Goal: Transaction & Acquisition: Purchase product/service

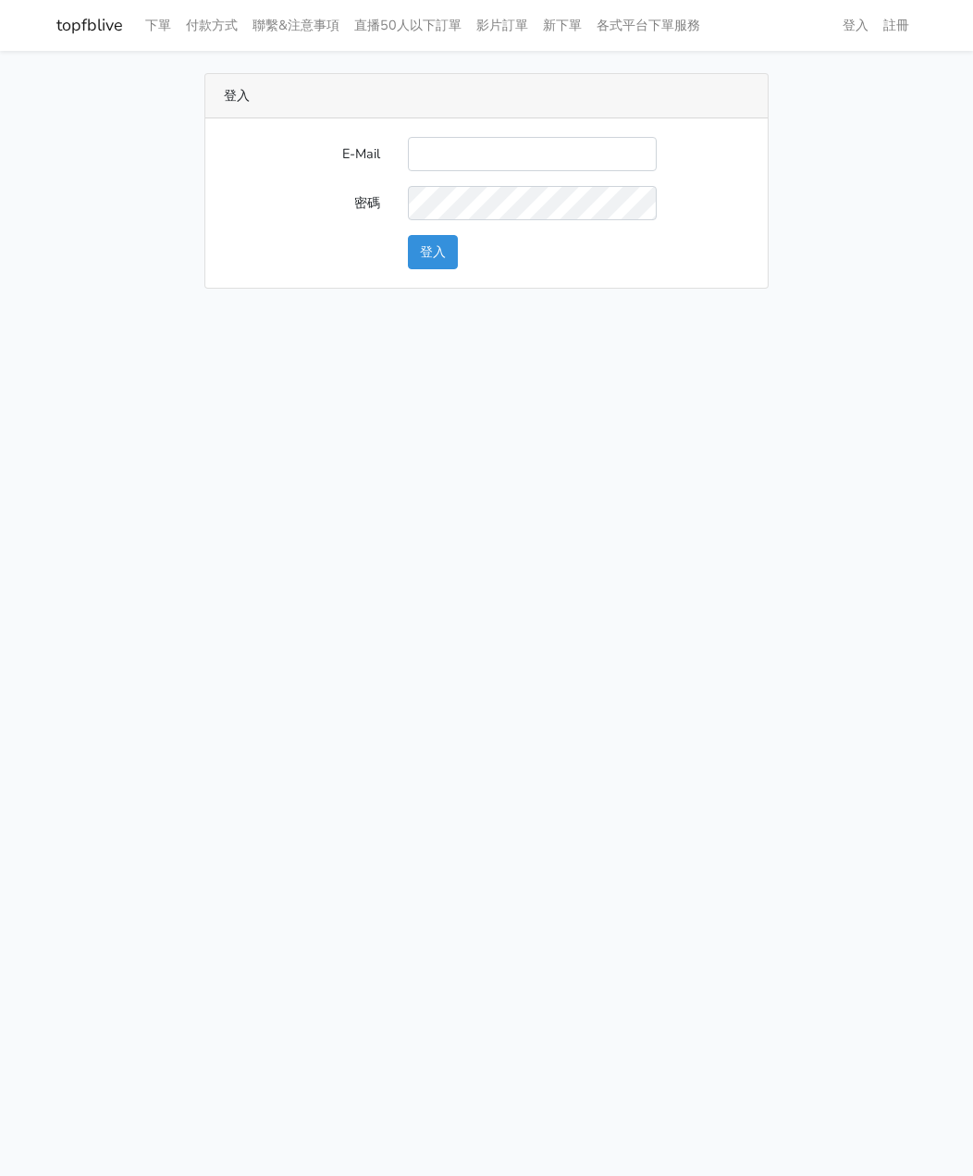
click at [489, 146] on input "E-Mail" at bounding box center [532, 154] width 249 height 34
type input "watin5408@gmail.com"
click at [441, 249] on button "登入" at bounding box center [433, 252] width 50 height 34
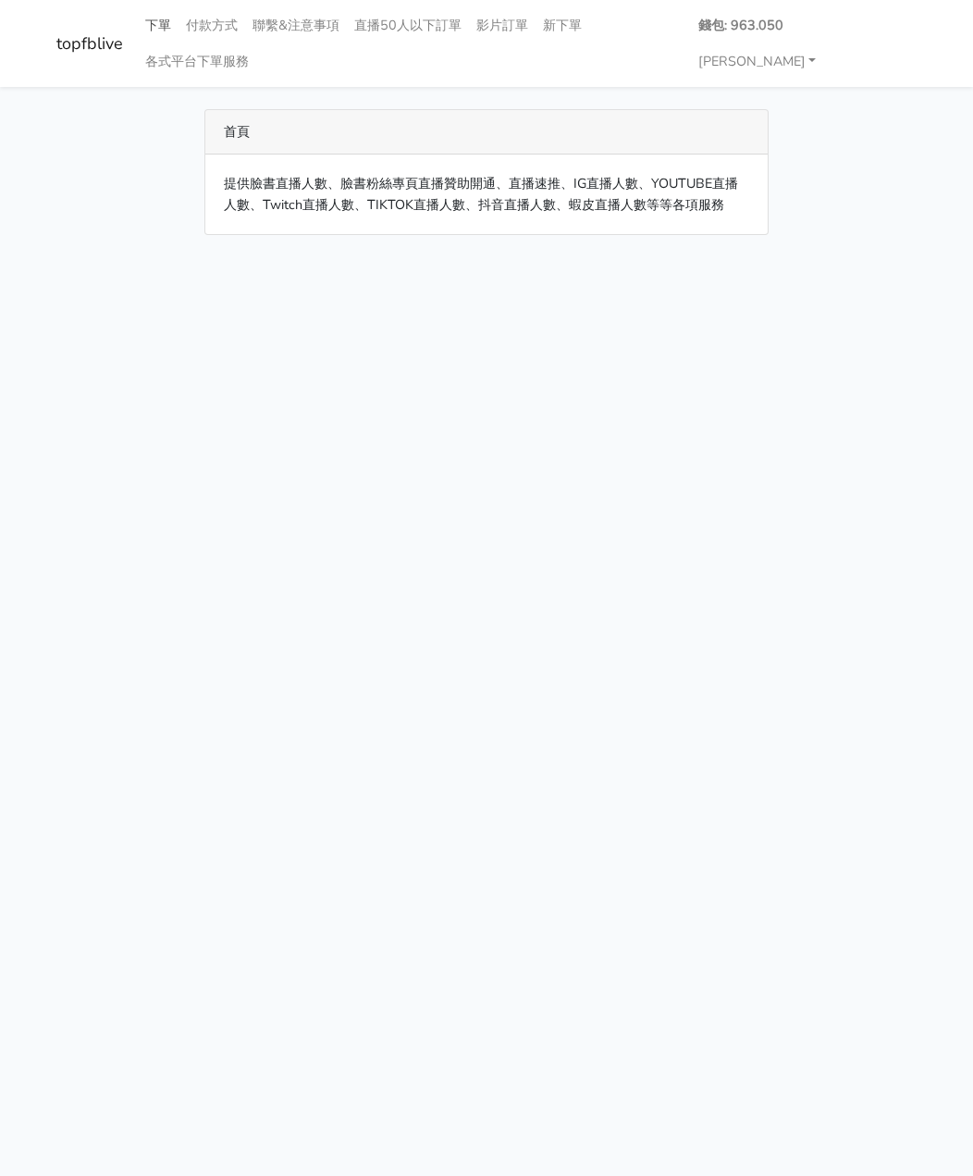
click at [153, 19] on link "下單" at bounding box center [158, 25] width 41 height 36
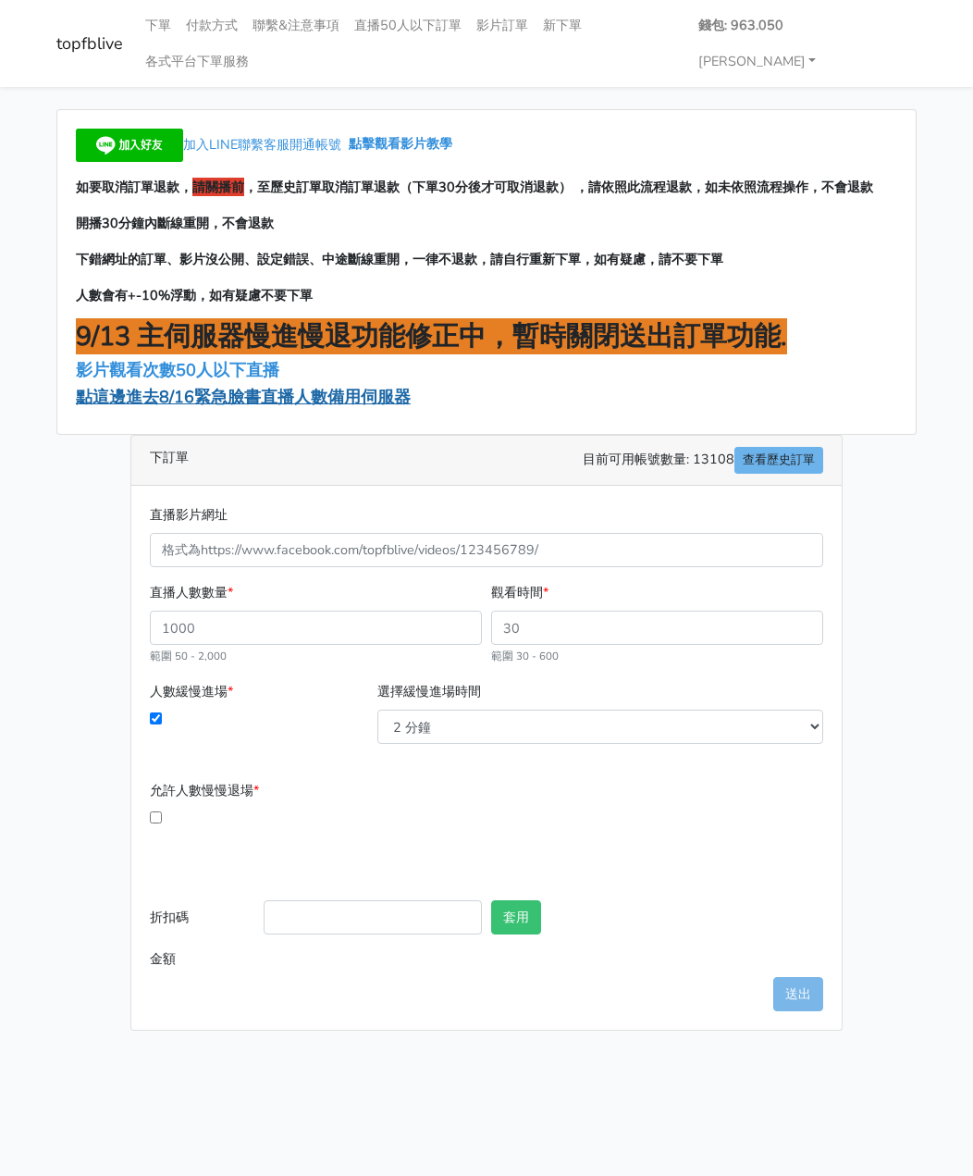
click at [167, 386] on span "點這邊進去8/16緊急臉書直播人數備用伺服器" at bounding box center [243, 397] width 335 height 22
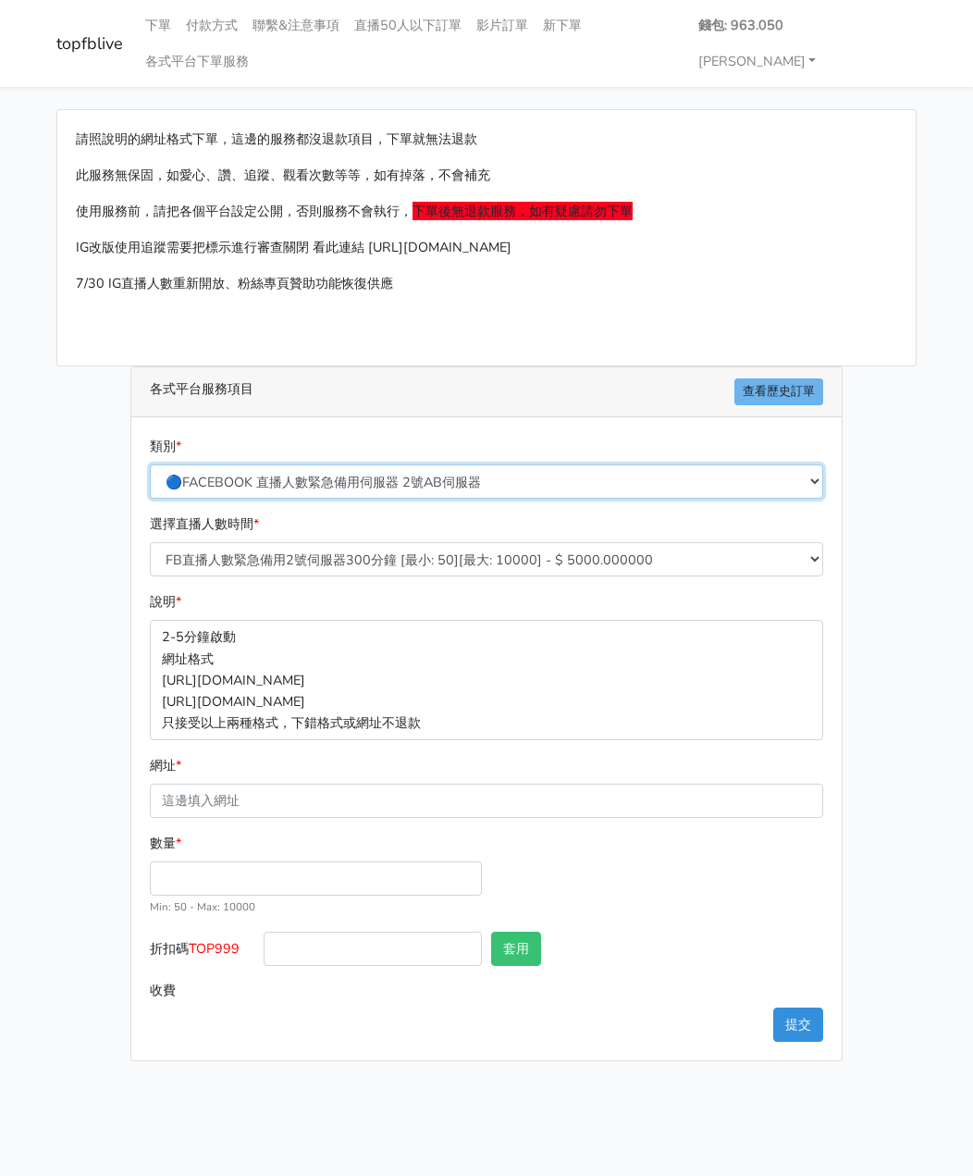
click at [337, 465] on select "🔵FACEBOOK 直播人數緊急備用伺服器 2號AB伺服器 🔵FACEBOOK 網軍專用貼文留言 安全保密 🔵FACEBOOK 直播人數緊急備用伺服器 J1 …" at bounding box center [487, 482] width 674 height 34
select select "3/26熱門平台服務台灣粉絲IG YT FB TIKTOK"
click at [150, 465] on select "🔵FACEBOOK 直播人數緊急備用伺服器 2號AB伺服器 🔵FACEBOOK 網軍專用貼文留言 安全保密 🔵FACEBOOK 直播人數緊急備用伺服器 J1 …" at bounding box center [487, 482] width 674 height 34
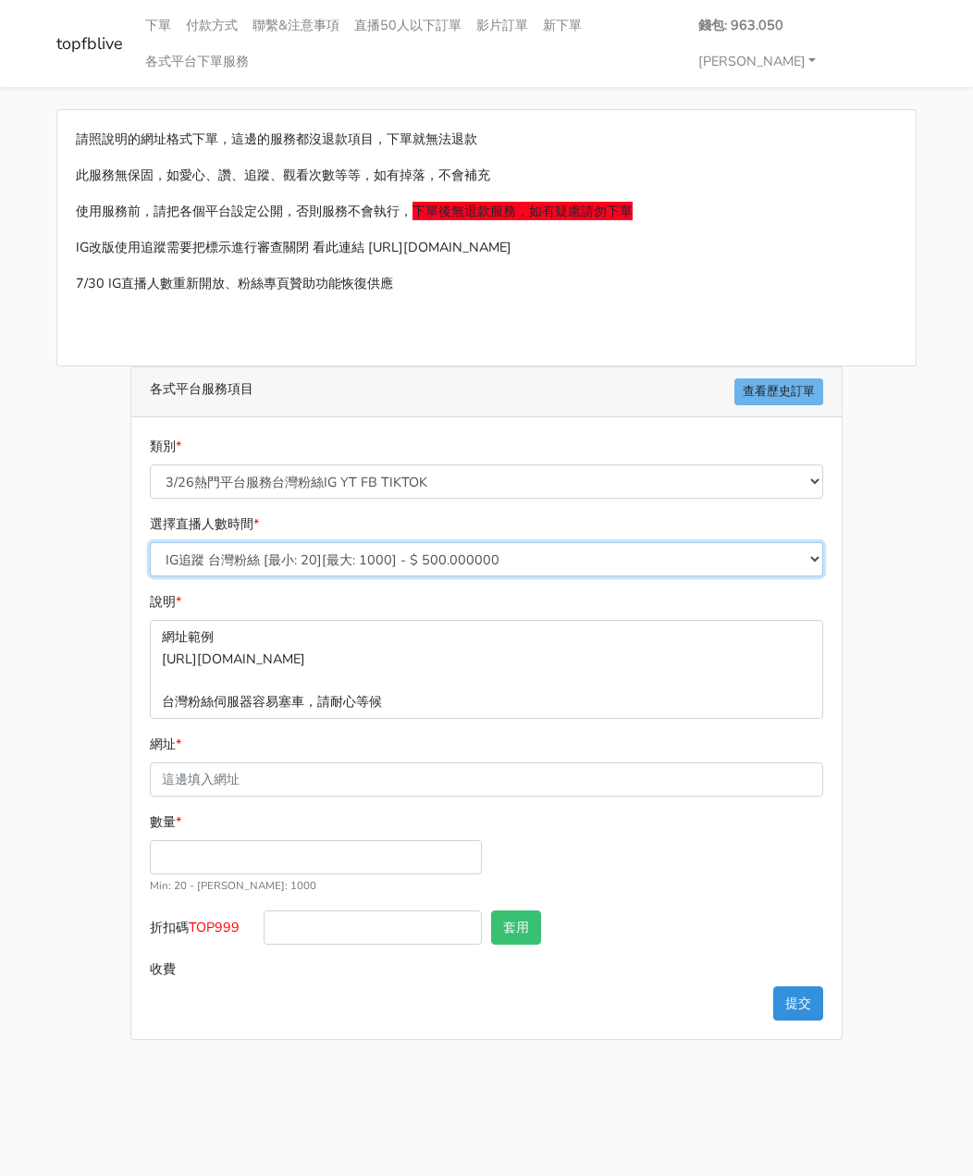
click at [271, 542] on select "IG追蹤 台灣粉絲 [最小: 20][最大: 1000] - $ 500.000000 IG愛心 台灣粉絲 [最小: 20][最大: 1000] - $ 35…" at bounding box center [487, 559] width 674 height 34
select select "669"
click at [150, 542] on select "IG追蹤 台灣粉絲 [最小: 20][最大: 1000] - $ 500.000000 IG愛心 台灣粉絲 [最小: 20][最大: 1000] - $ 35…" at bounding box center [487, 559] width 674 height 34
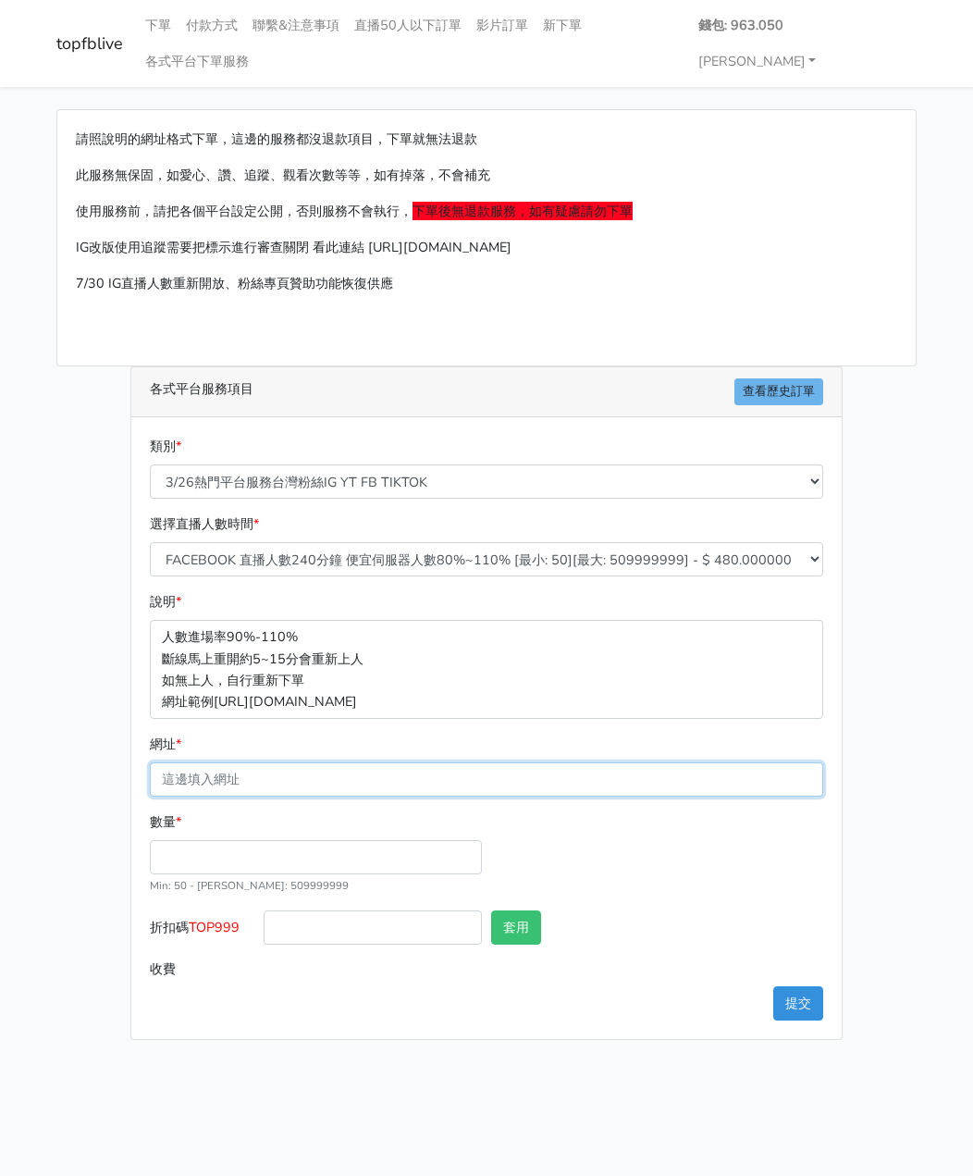
click at [227, 762] on input "網址 *" at bounding box center [487, 779] width 674 height 34
paste input "https://www.facebook.com/applestarry.shop/videos/1337238991289753"
type input "https://www.facebook.com/applestarry.shop/videos/1337238991289753"
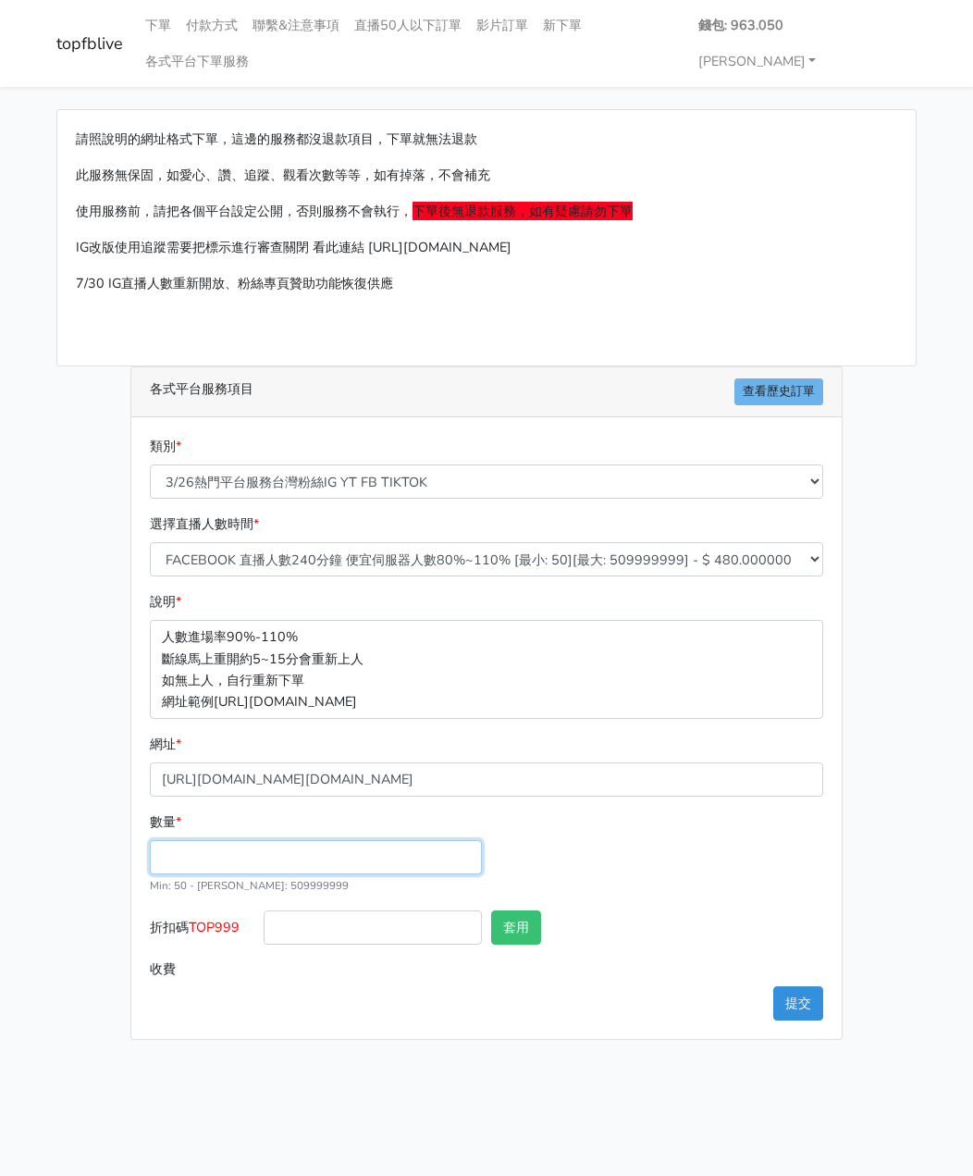
click at [230, 840] on input "數量 *" at bounding box center [316, 857] width 332 height 34
type input "200"
type input "96.000"
click at [382, 961] on div "類別 * 🔵FACEBOOK 直播人數緊急備用伺服器 2號AB伺服器 🔵FACEBOOK 網軍專用貼文留言 安全保密 🔵FACEBOOK 直播人數緊急備用伺服…" at bounding box center [486, 728] width 711 height 622
click at [794, 986] on button "提交" at bounding box center [799, 1003] width 50 height 34
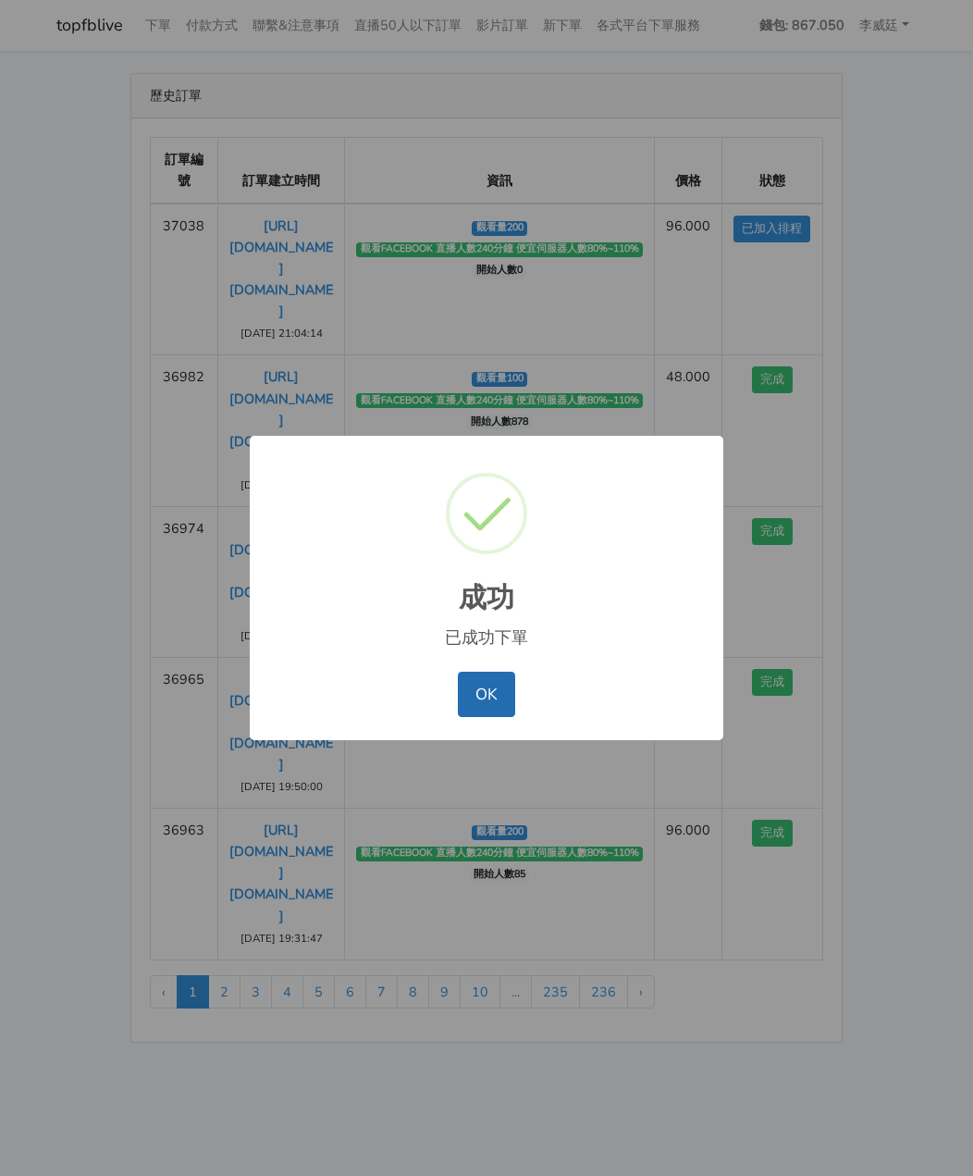
click at [481, 704] on button "OK" at bounding box center [486, 694] width 56 height 44
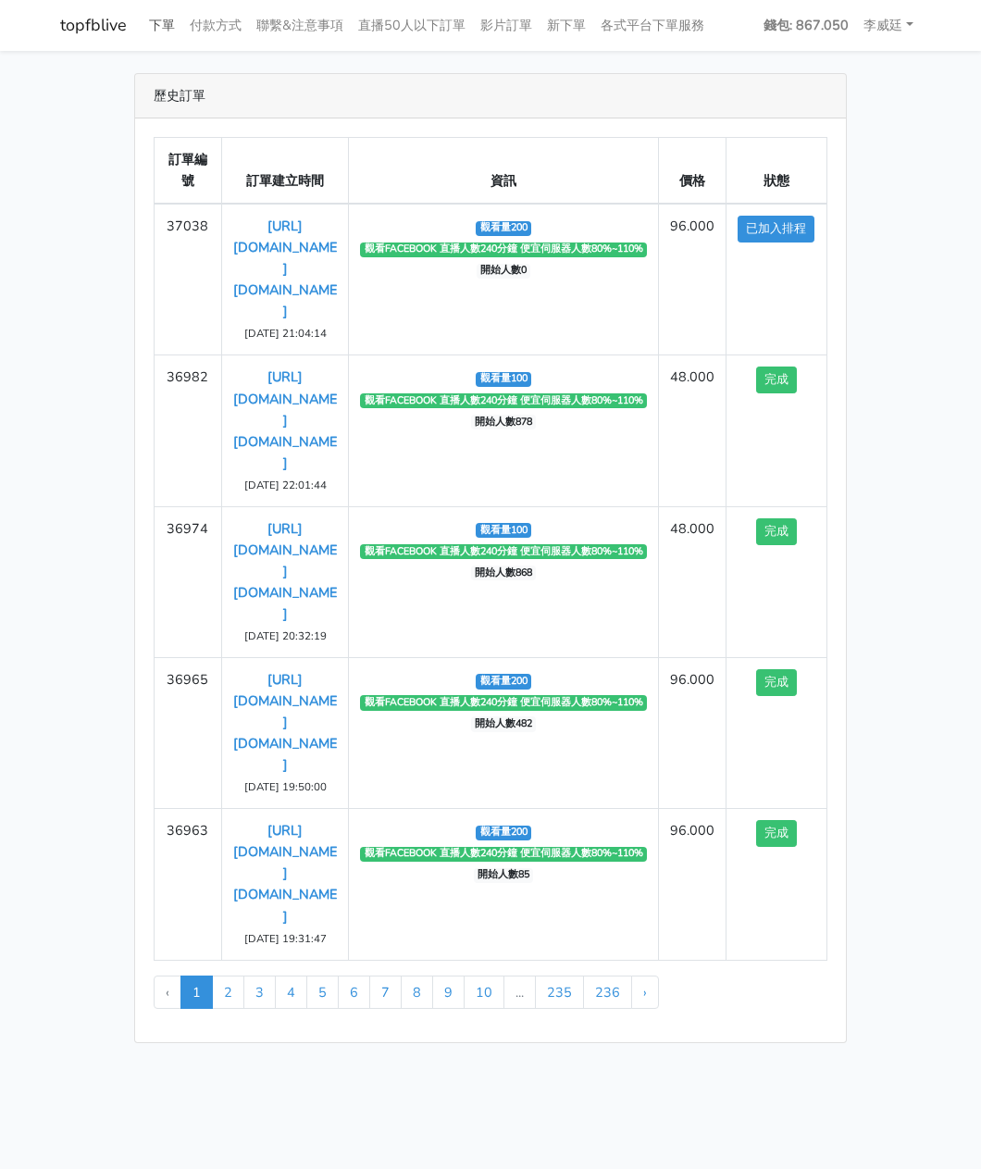
click at [164, 21] on link "下單" at bounding box center [162, 25] width 41 height 36
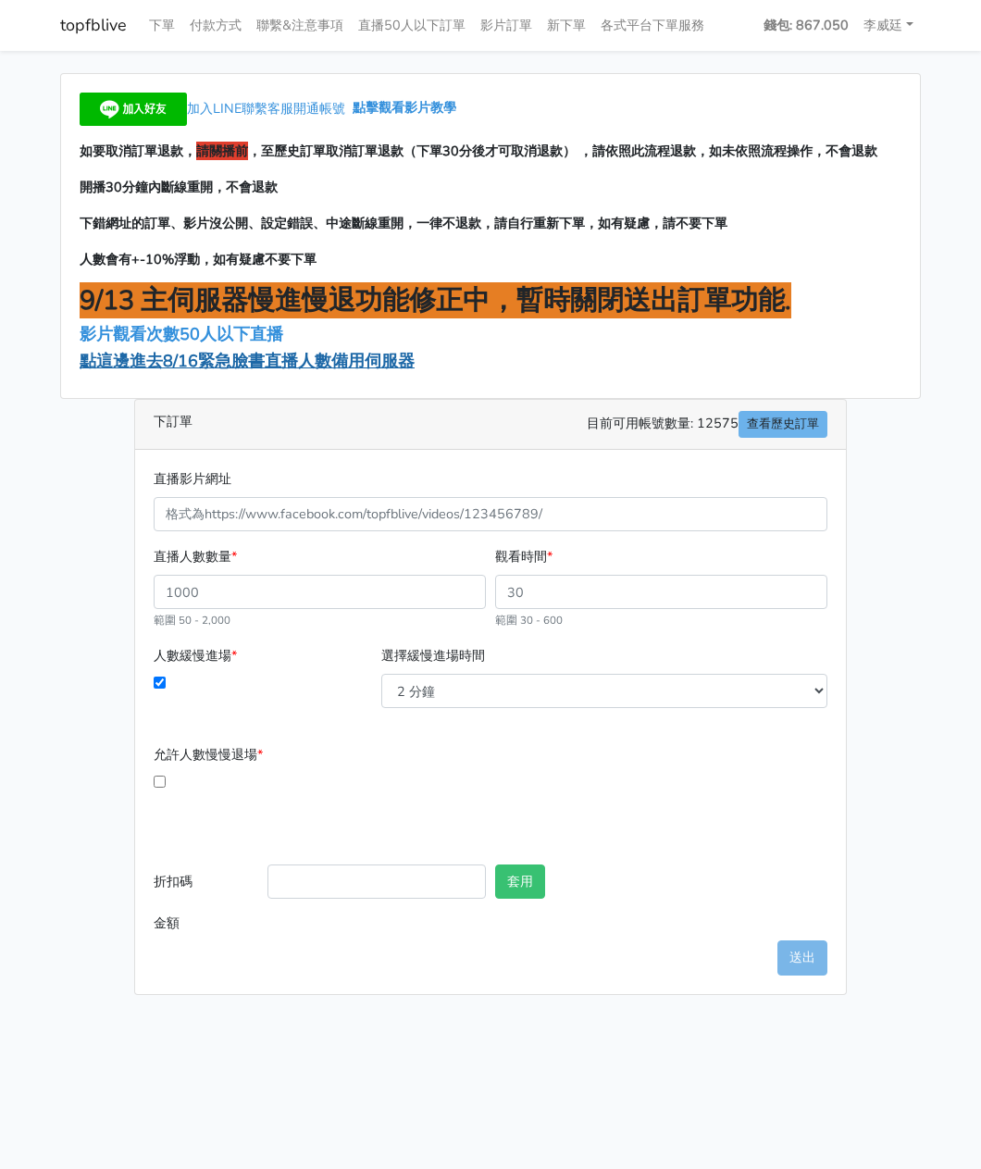
click at [253, 358] on span "點這邊進去8/16緊急臉書直播人數備用伺服器" at bounding box center [247, 361] width 335 height 22
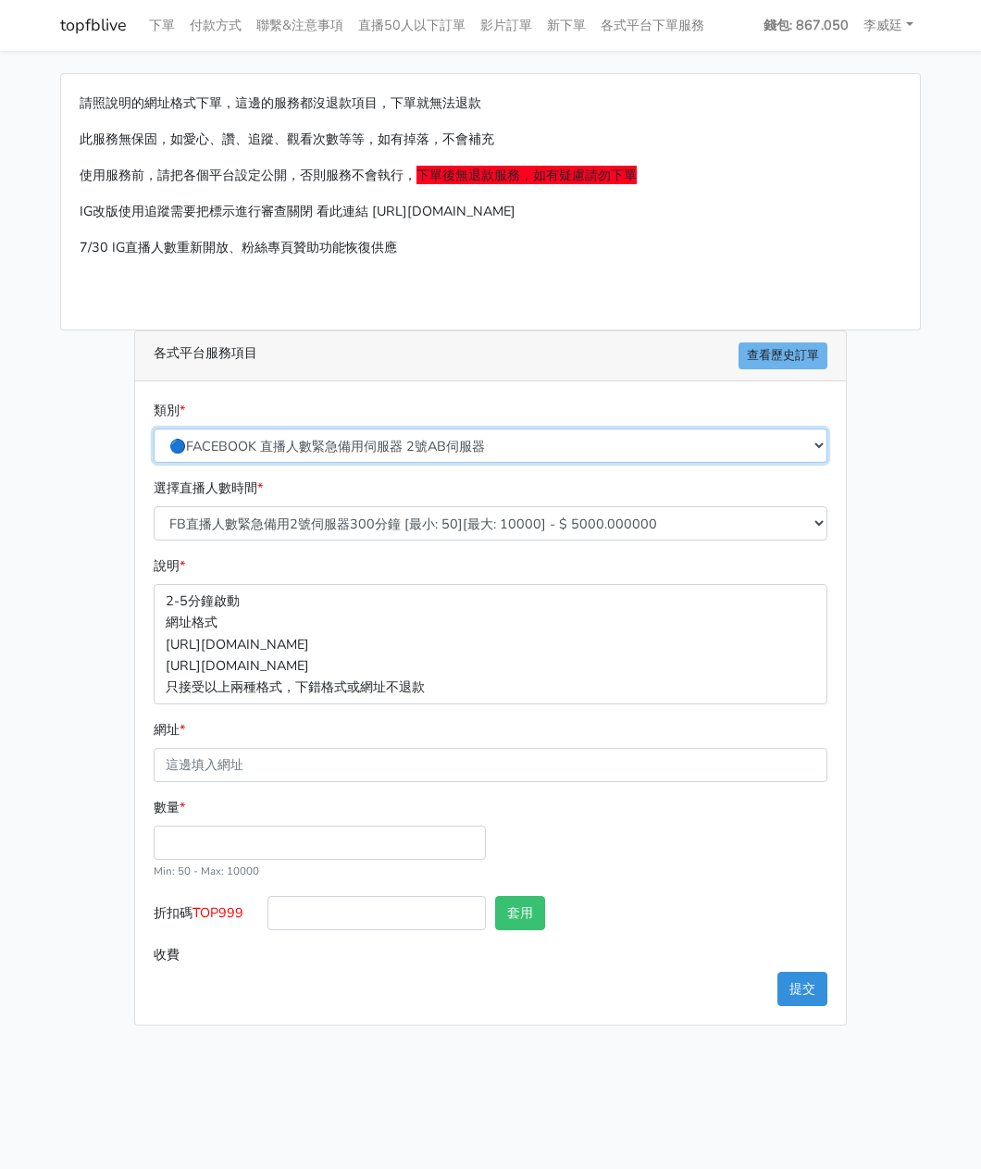
click at [289, 435] on select "🔵FACEBOOK 直播人數緊急備用伺服器 2號AB伺服器 🔵FACEBOOK 網軍專用貼文留言 安全保密 🔵FACEBOOK 直播人數緊急備用伺服器 J1 …" at bounding box center [491, 445] width 674 height 34
select select "3/26熱門平台服務台灣粉絲IG YT FB TIKTOK"
click at [154, 428] on select "🔵FACEBOOK 直播人數緊急備用伺服器 2號AB伺服器 🔵FACEBOOK 網軍專用貼文留言 安全保密 🔵FACEBOOK 直播人數緊急備用伺服器 J1 …" at bounding box center [491, 445] width 674 height 34
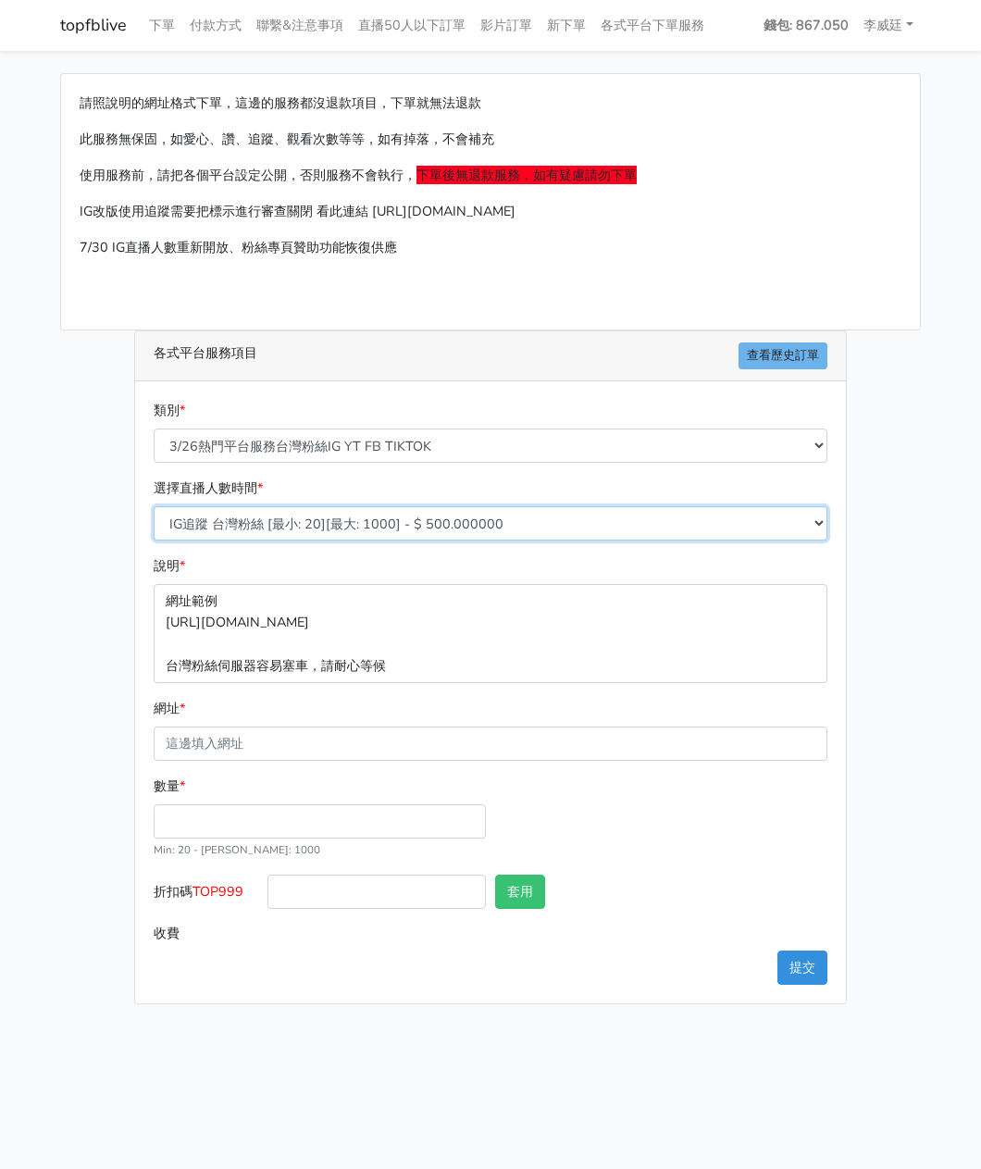
click at [350, 521] on select "IG追蹤 台灣粉絲 [最小: 20][最大: 1000] - $ 500.000000 IG愛心 台灣粉絲 [最小: 20][最大: 1000] - $ 35…" at bounding box center [491, 523] width 674 height 34
select select "669"
click at [154, 506] on select "IG追蹤 台灣粉絲 [最小: 20][最大: 1000] - $ 500.000000 IG愛心 台灣粉絲 [最小: 20][最大: 1000] - $ 35…" at bounding box center [491, 523] width 674 height 34
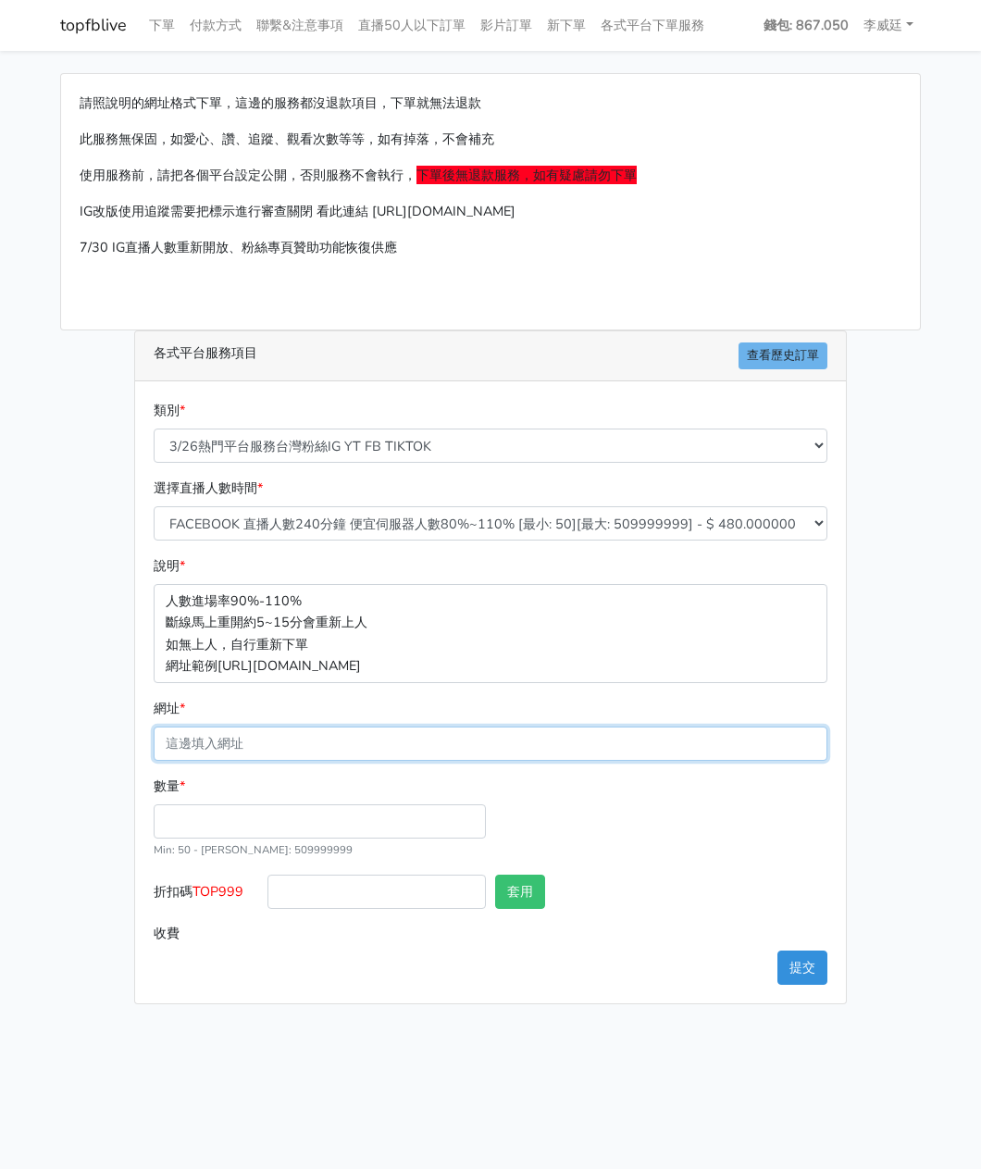
click at [207, 737] on input "網址 *" at bounding box center [491, 743] width 674 height 34
paste input "[URL][DOMAIN_NAME][DOMAIN_NAME]"
type input "[URL][DOMAIN_NAME][DOMAIN_NAME]"
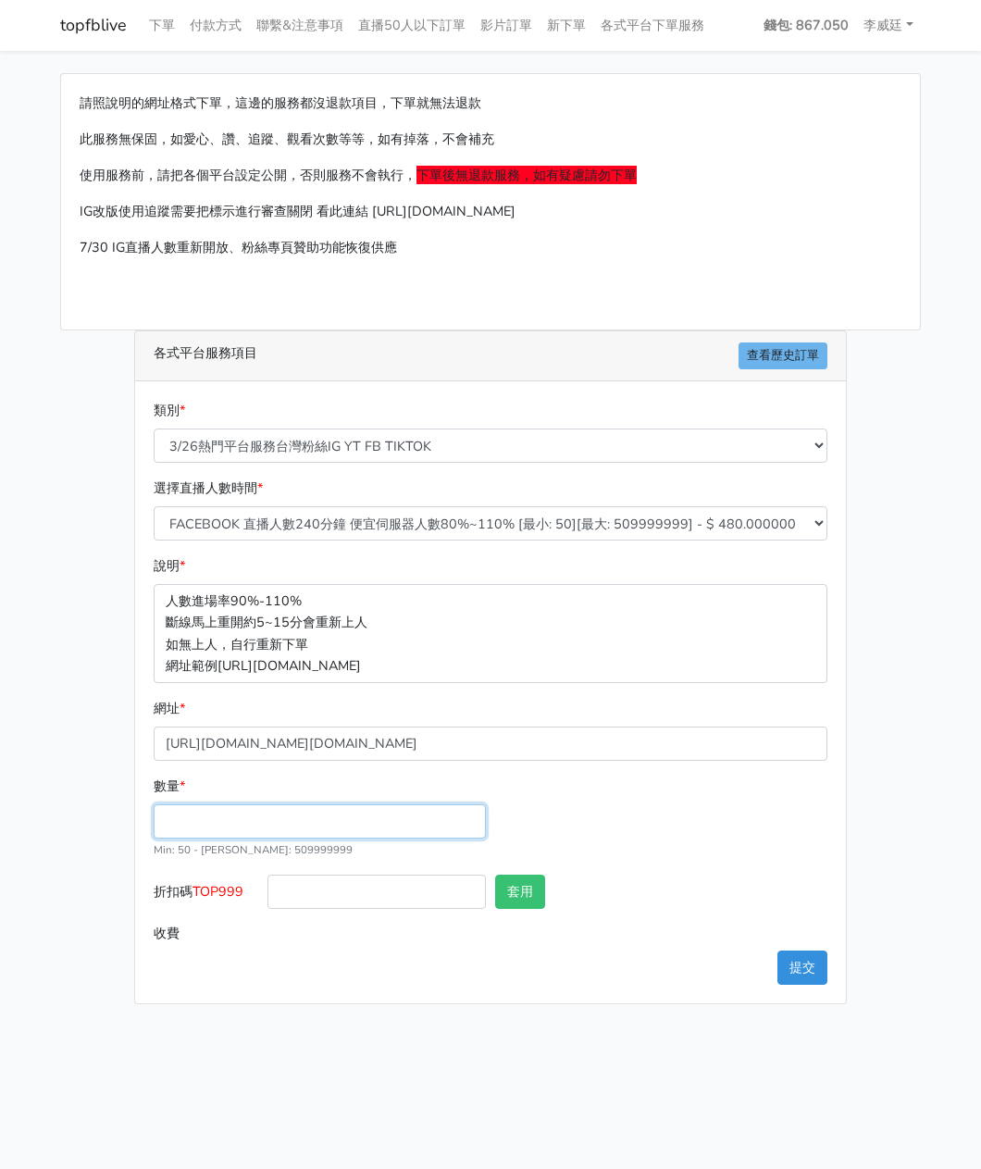
click at [221, 815] on input "數量 *" at bounding box center [320, 821] width 332 height 34
type input "200"
type input "96.000"
drag, startPoint x: 245, startPoint y: 894, endPoint x: 197, endPoint y: 904, distance: 49.2
click at [197, 904] on label "折扣碼 TOP999" at bounding box center [206, 895] width 114 height 42
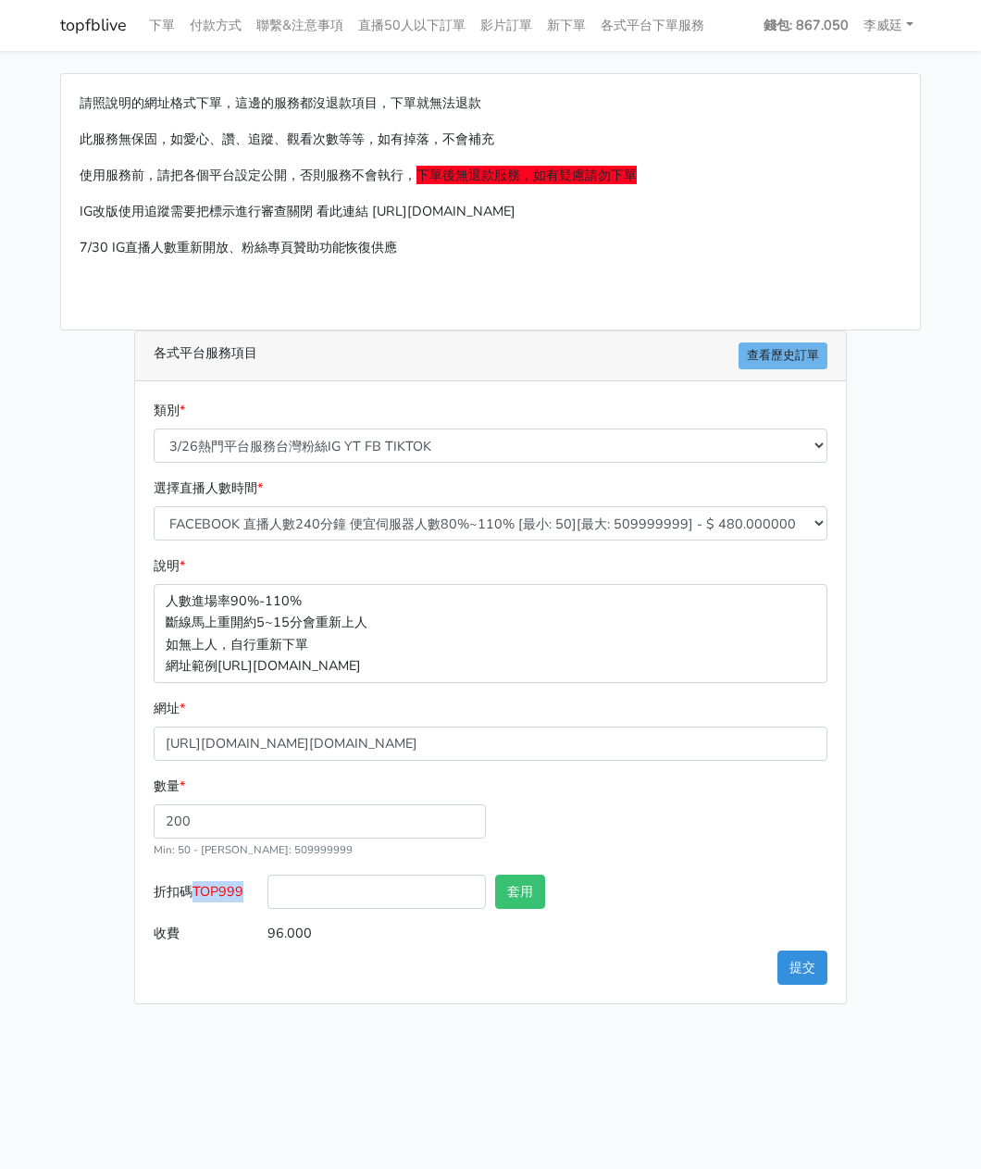
copy span "TOP999"
click at [341, 891] on input "折扣碼 TOP999" at bounding box center [376, 891] width 218 height 34
paste input "TOP999"
type input "TOP999"
click at [526, 880] on button "套用" at bounding box center [520, 891] width 50 height 34
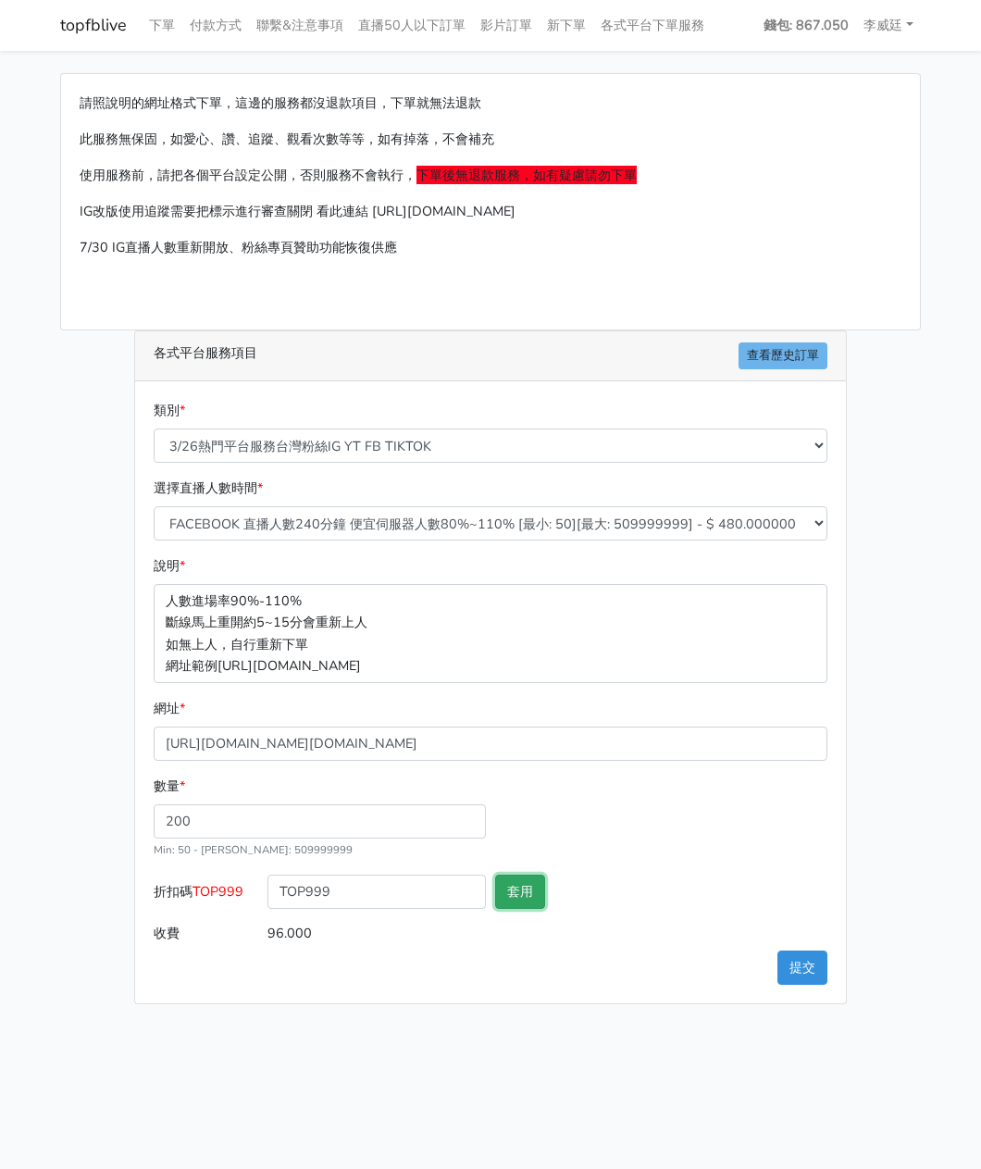
type input "套用失敗"
click at [814, 964] on button "提交" at bounding box center [802, 967] width 50 height 34
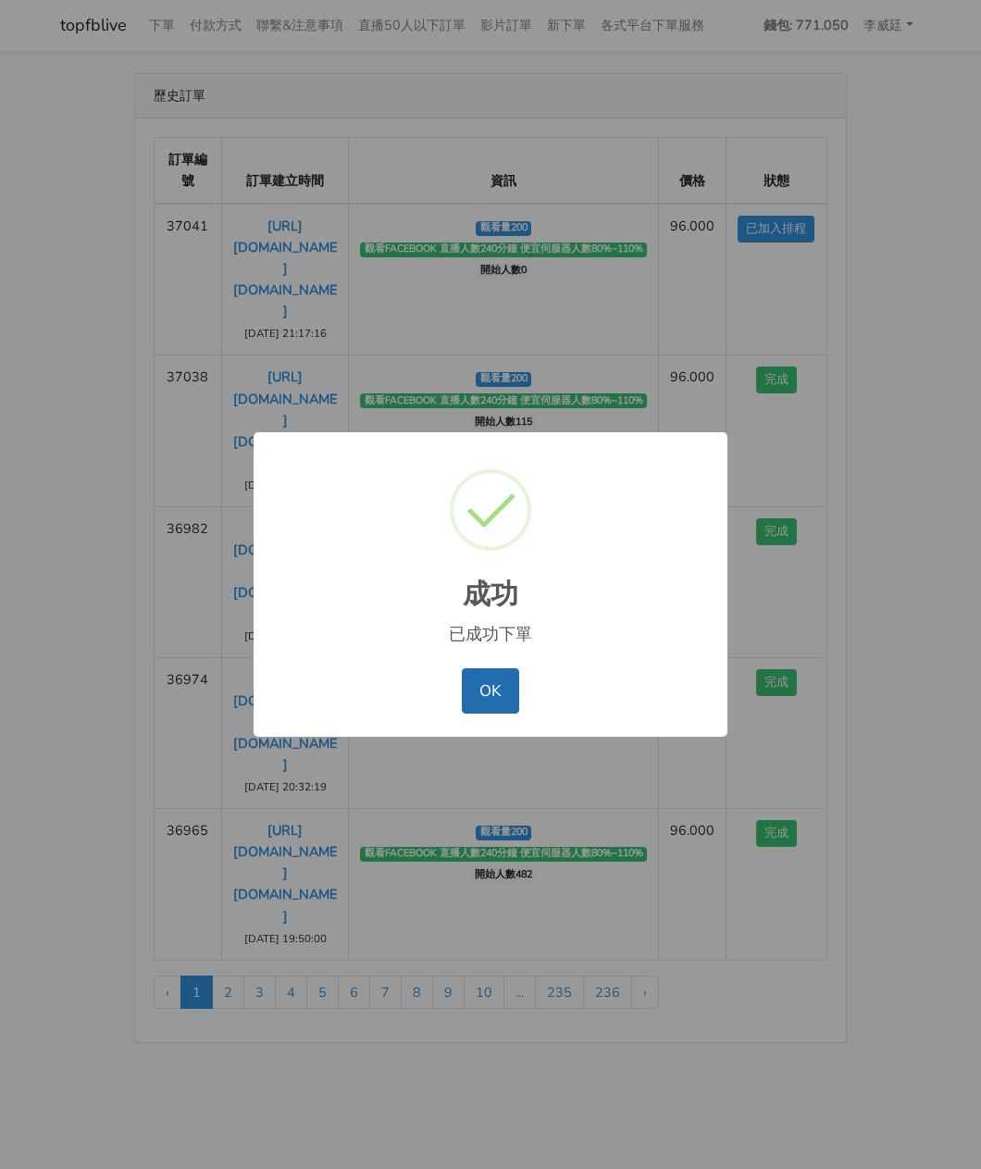
click at [481, 696] on button "OK" at bounding box center [490, 690] width 56 height 44
